Goal: Transaction & Acquisition: Obtain resource

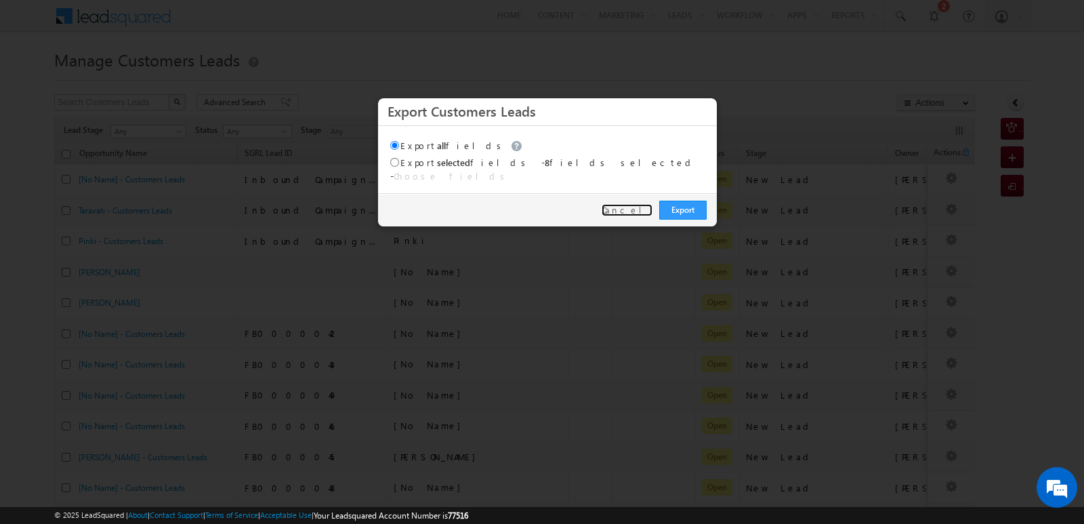
click at [643, 204] on link "Cancel" at bounding box center [627, 210] width 51 height 12
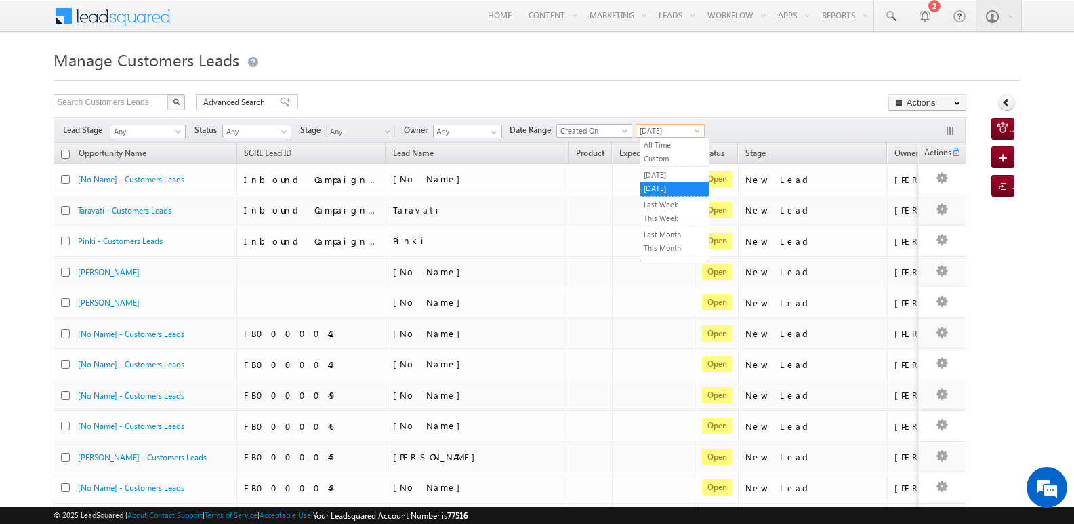
click at [648, 127] on span "[DATE]" at bounding box center [668, 131] width 64 height 12
click at [665, 173] on link "[DATE]" at bounding box center [674, 175] width 68 height 12
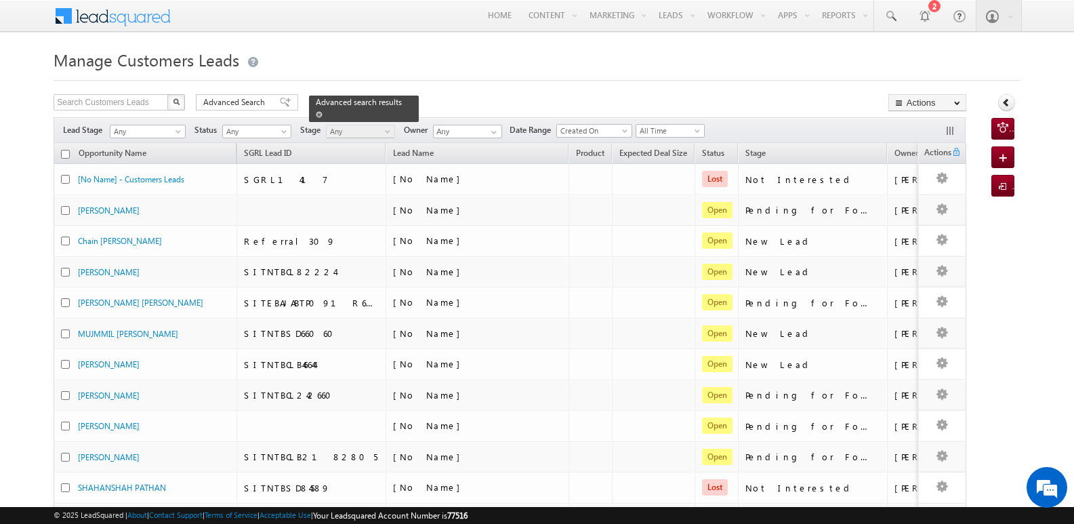
click at [322, 111] on span at bounding box center [319, 114] width 7 height 7
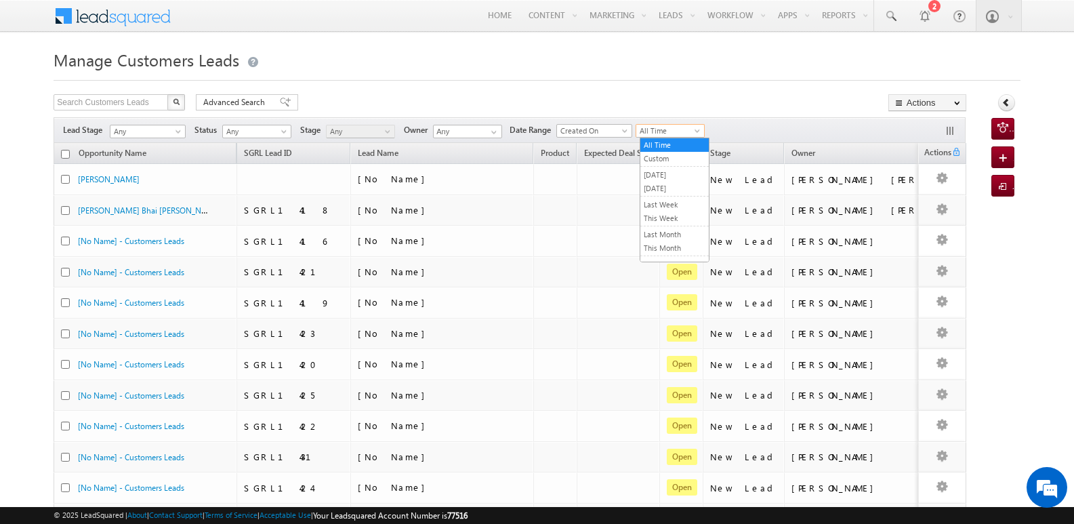
click at [657, 133] on span "All Time" at bounding box center [668, 131] width 64 height 12
click at [656, 177] on link "[DATE]" at bounding box center [674, 175] width 68 height 12
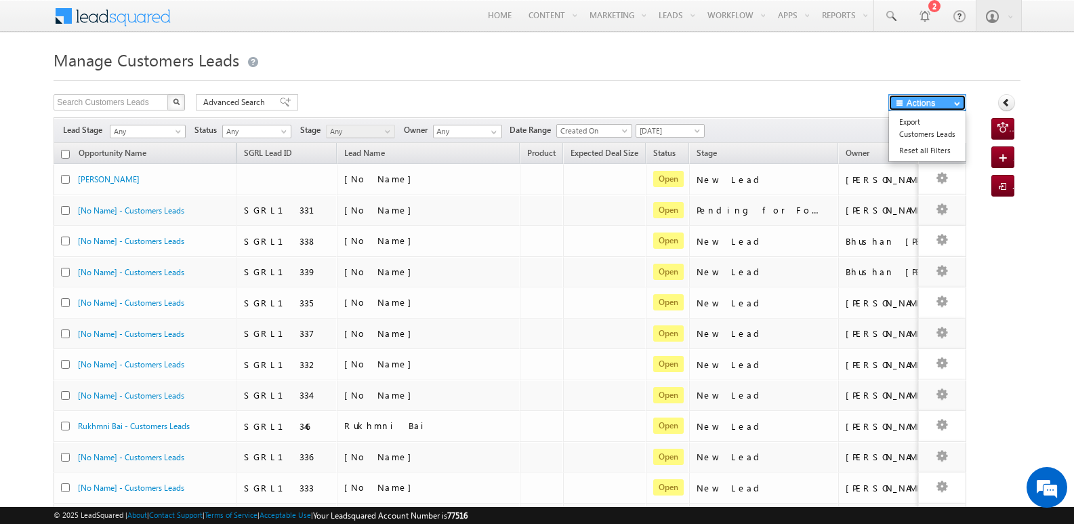
click at [901, 107] on button "Actions" at bounding box center [927, 102] width 78 height 17
click at [910, 122] on link "Export Customers Leads" at bounding box center [927, 128] width 77 height 28
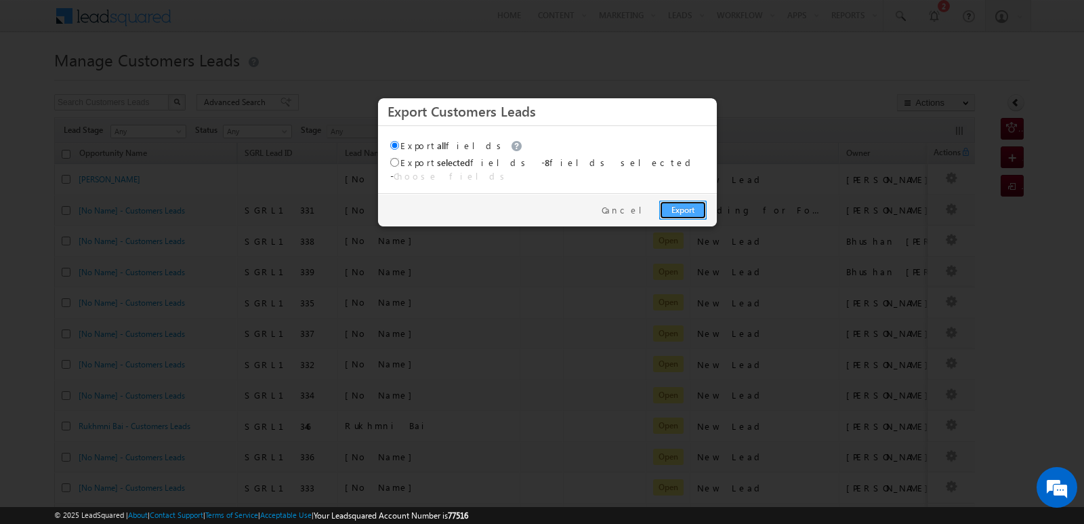
click at [679, 201] on link "Export" at bounding box center [682, 210] width 47 height 19
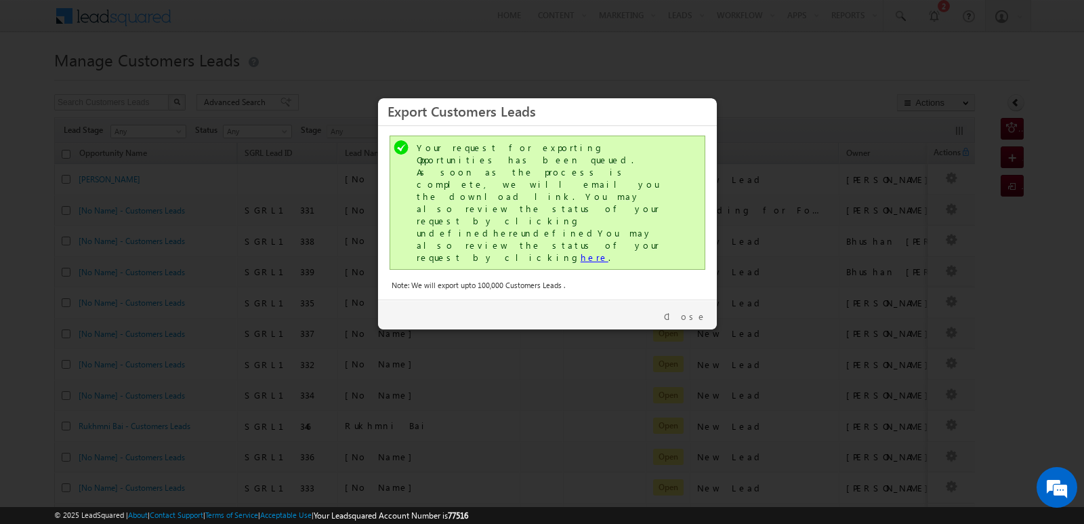
click at [581, 251] on link "here" at bounding box center [595, 257] width 28 height 12
click at [697, 310] on link "Close" at bounding box center [685, 316] width 43 height 12
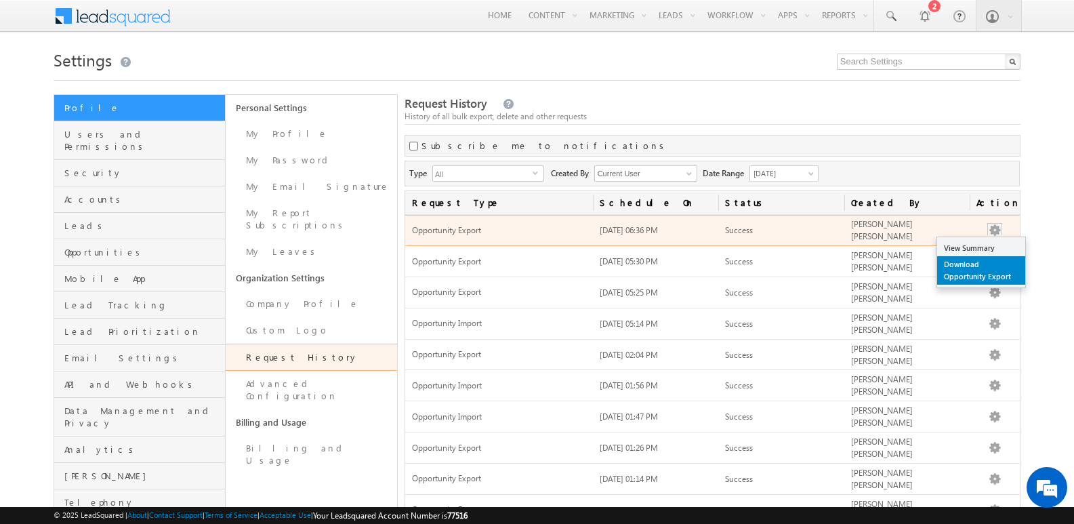
click at [967, 263] on link "Download Opportunity Export" at bounding box center [981, 270] width 88 height 28
click at [976, 266] on link "Download Opportunity Export" at bounding box center [981, 270] width 88 height 28
